Goal: Information Seeking & Learning: Learn about a topic

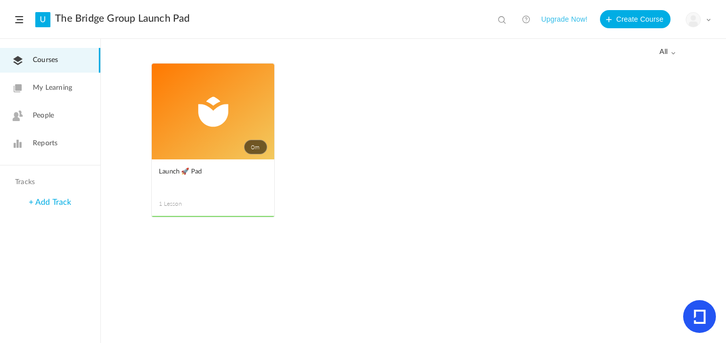
click at [710, 20] on span at bounding box center [708, 19] width 5 height 5
click at [33, 80] on link "My Learning" at bounding box center [50, 88] width 100 height 25
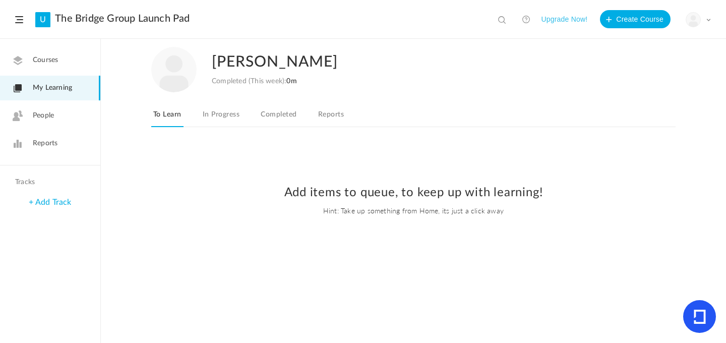
click at [224, 118] on link "In Progress" at bounding box center [221, 117] width 41 height 19
click at [285, 115] on link "Completed" at bounding box center [279, 117] width 40 height 19
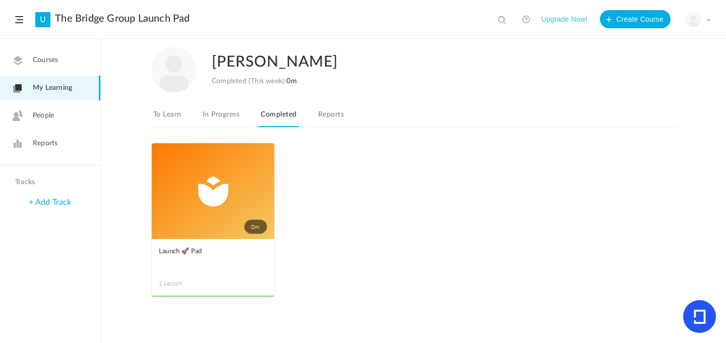
click at [333, 108] on link "Reports" at bounding box center [331, 117] width 30 height 19
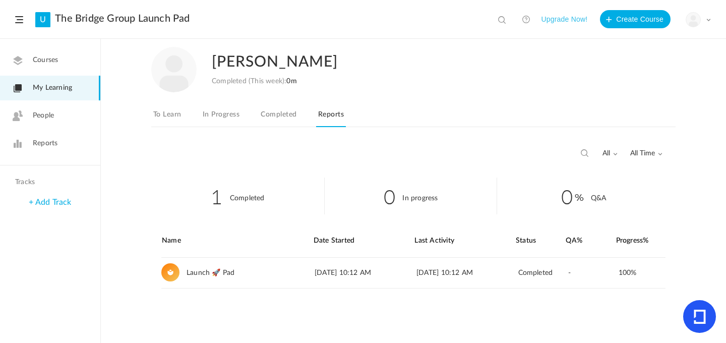
click at [168, 111] on link "To Learn" at bounding box center [167, 117] width 32 height 19
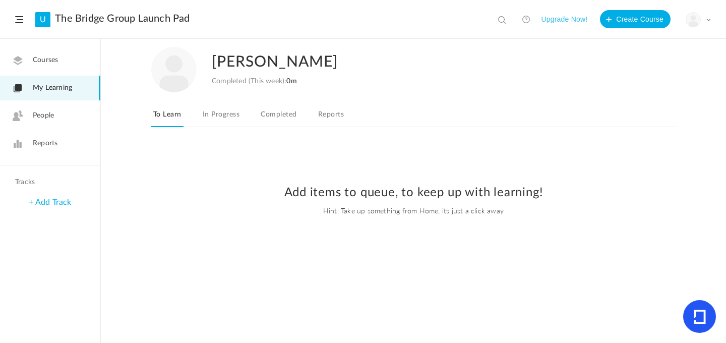
click at [55, 55] on span "Courses" at bounding box center [45, 60] width 25 height 11
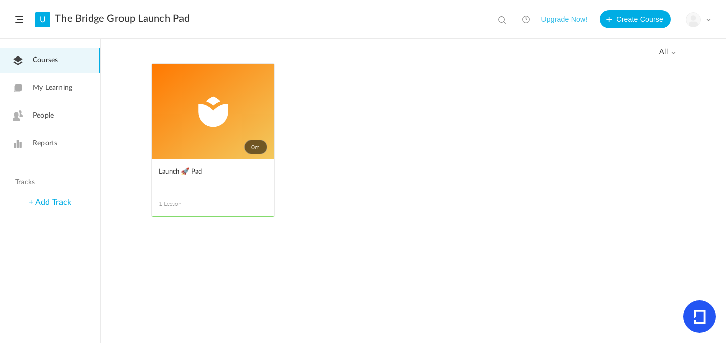
click at [205, 134] on link "0m" at bounding box center [213, 112] width 123 height 96
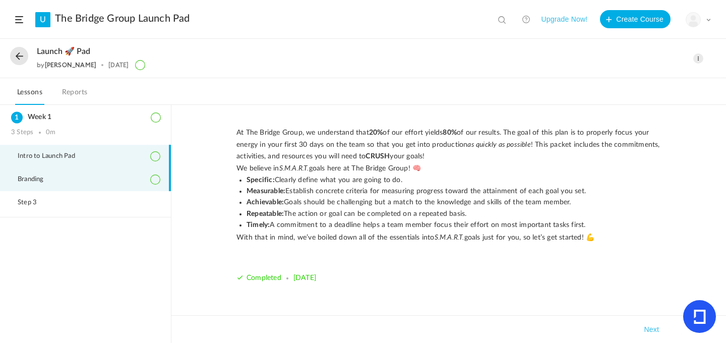
click at [51, 176] on span "Branding" at bounding box center [37, 180] width 39 height 8
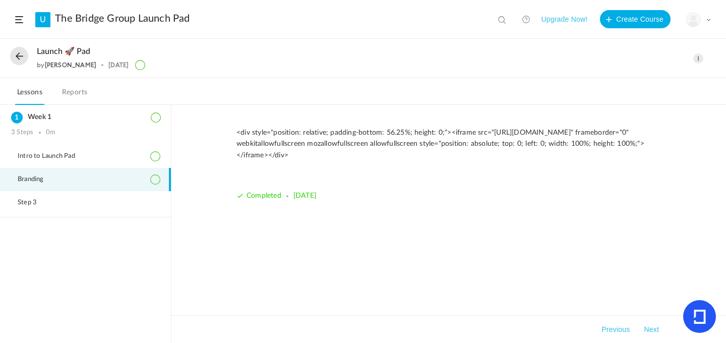
click at [312, 151] on p "<div style="position: relative; padding-bottom: 56.25%; height: 0;"><iframe src…" at bounding box center [449, 144] width 425 height 34
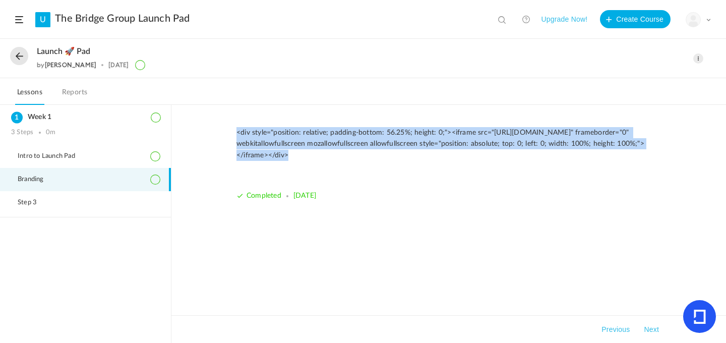
click at [312, 151] on p "<div style="position: relative; padding-bottom: 56.25%; height: 0;"><iframe src…" at bounding box center [449, 144] width 425 height 34
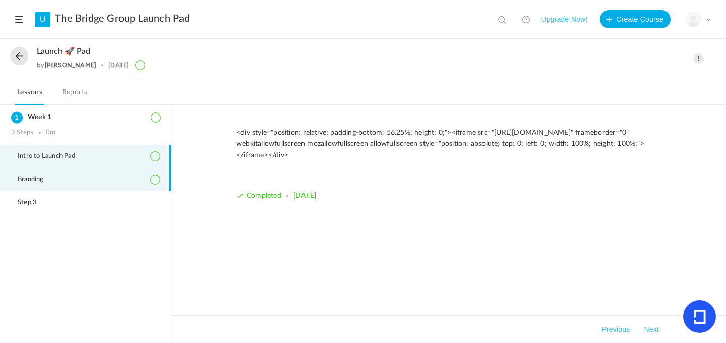
click at [101, 154] on li "Intro to Launch Pad" at bounding box center [85, 156] width 171 height 23
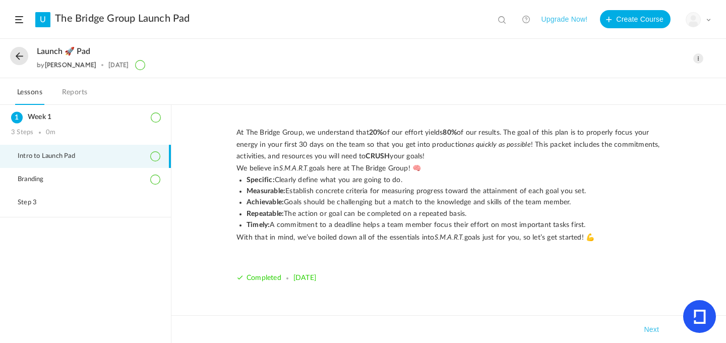
click at [300, 176] on li "Specific: Clearly define what you are going to do." at bounding box center [454, 180] width 415 height 11
click at [57, 123] on div "Week 1 3 Steps 0m" at bounding box center [85, 125] width 171 height 40
click at [42, 115] on h3 "Week 1" at bounding box center [85, 117] width 149 height 9
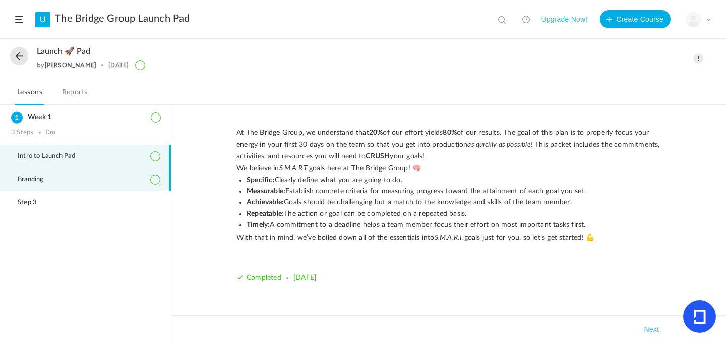
click at [49, 187] on li "Branding" at bounding box center [85, 179] width 171 height 23
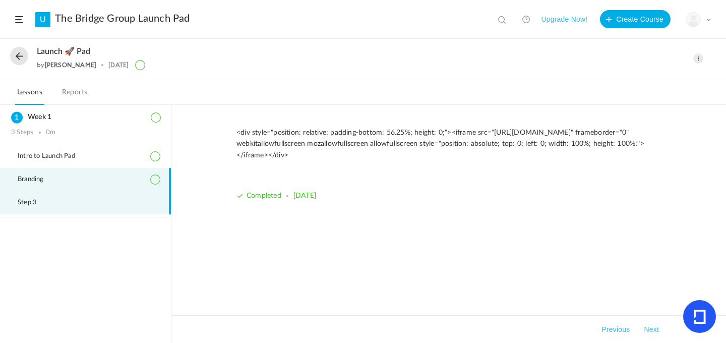
click at [49, 205] on li "Step 3" at bounding box center [85, 202] width 171 height 23
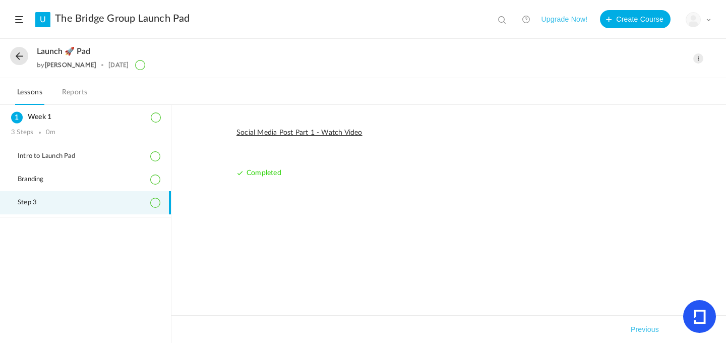
click at [281, 133] on link "Social Media Post Part 1 - Watch Video" at bounding box center [300, 132] width 126 height 7
